Goal: Task Accomplishment & Management: Complete application form

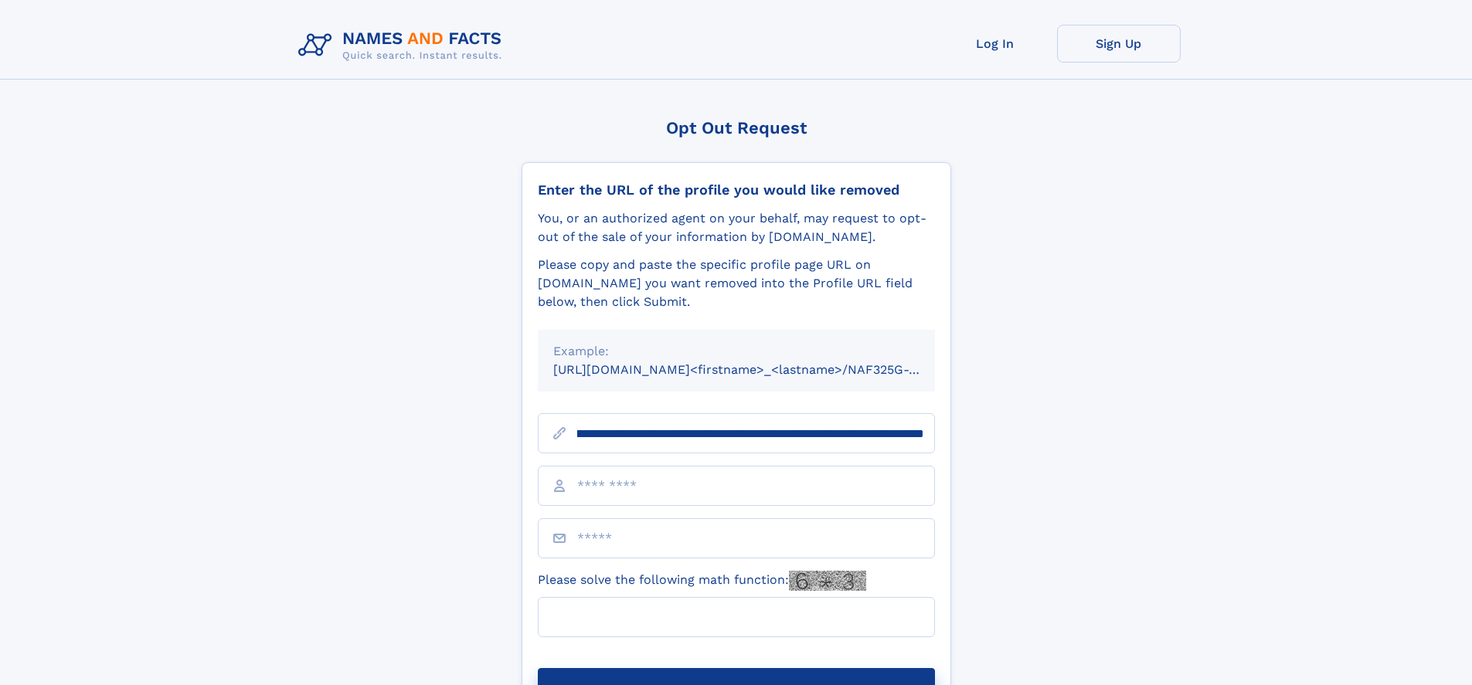
scroll to position [0, 192]
type input "**********"
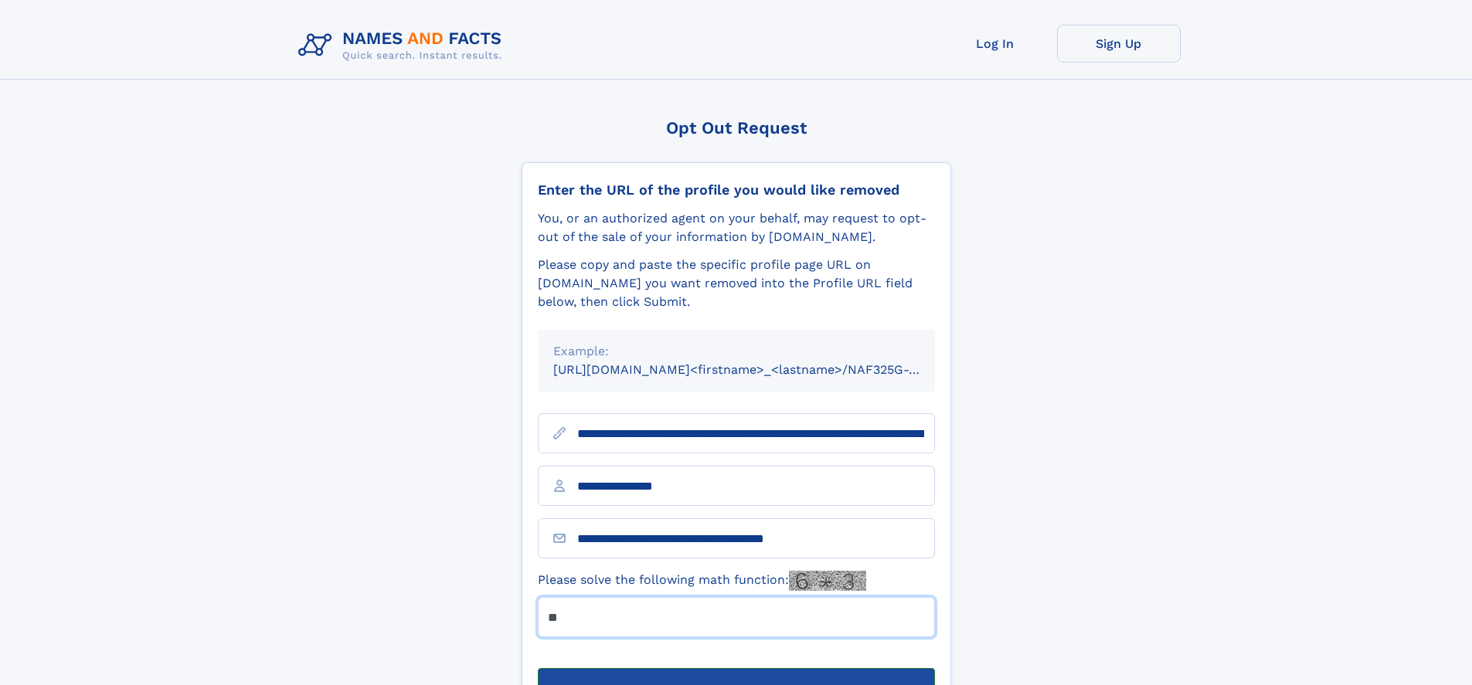
type input "**"
click at [736, 668] on button "Submit Opt Out Request" at bounding box center [736, 692] width 397 height 49
